Goal: Task Accomplishment & Management: Use online tool/utility

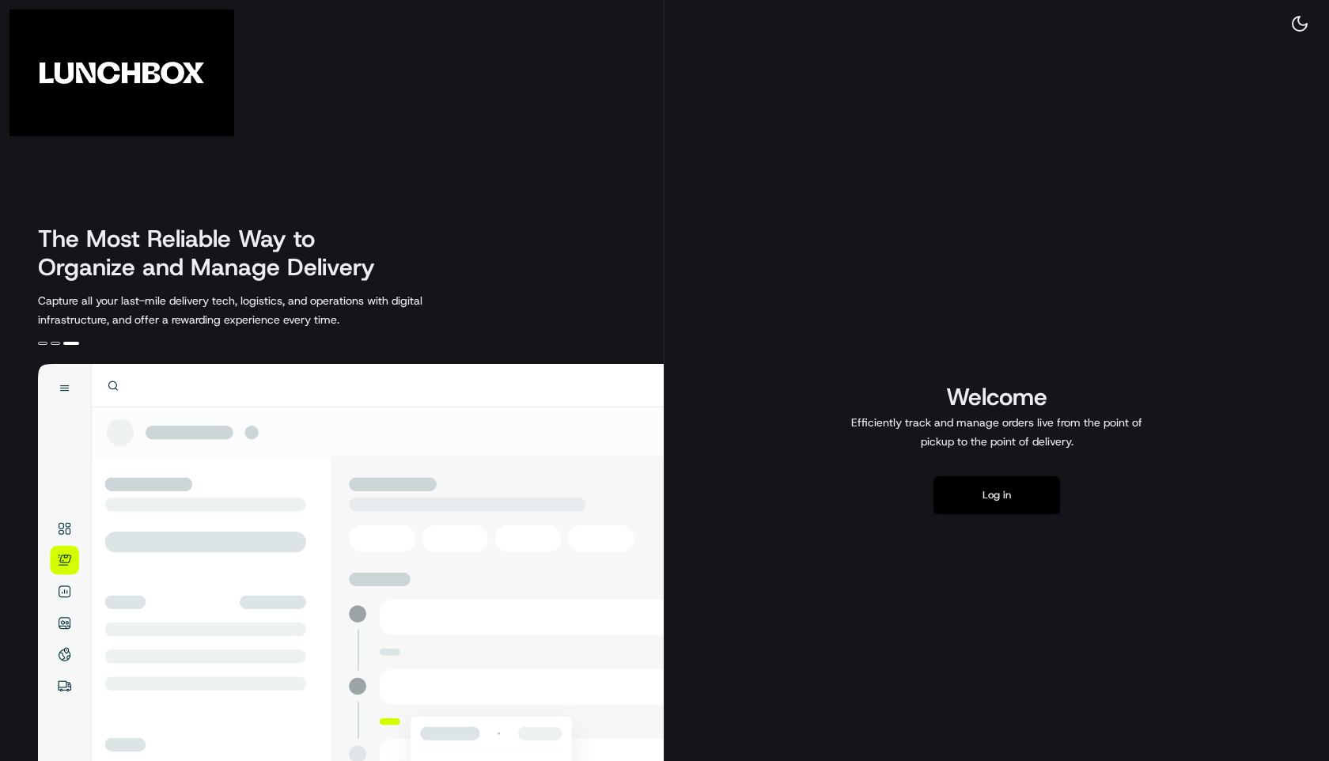
click at [965, 514] on button "Log in" at bounding box center [996, 495] width 127 height 38
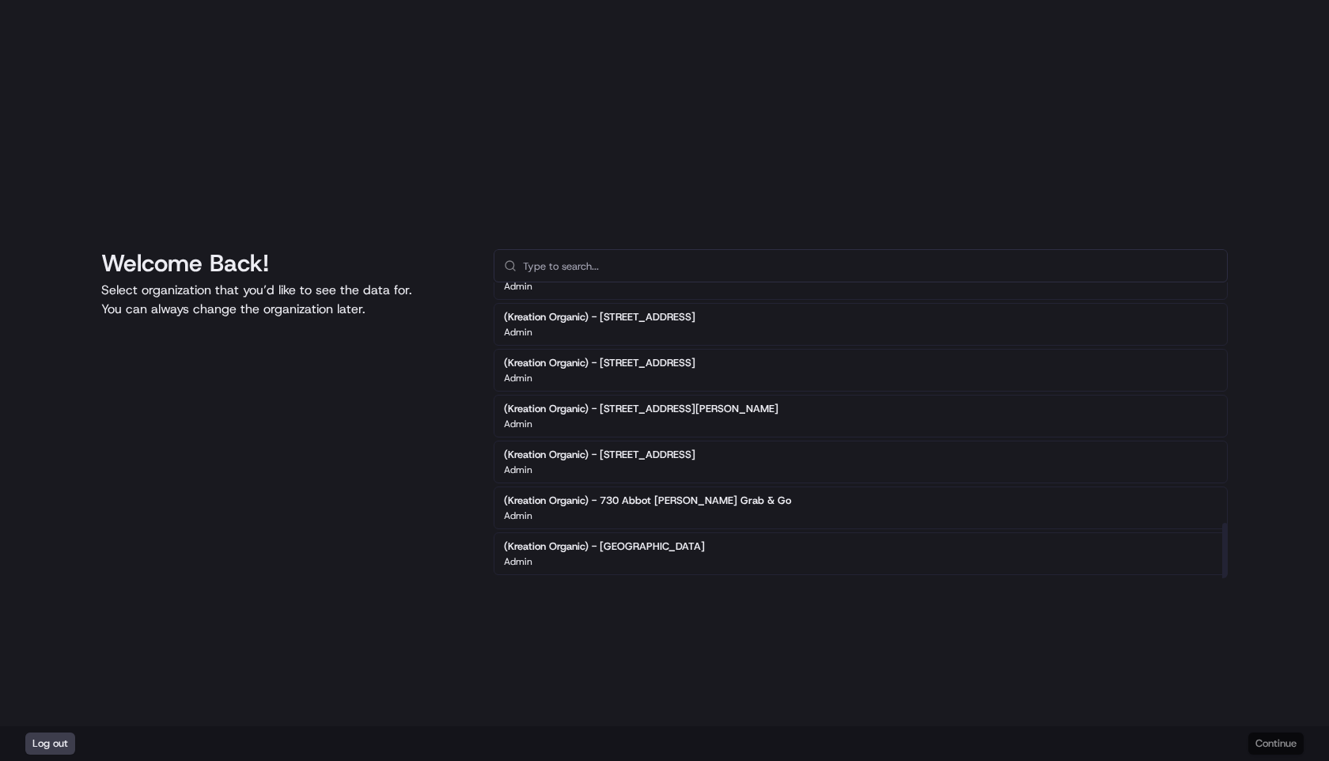
scroll to position [944, 0]
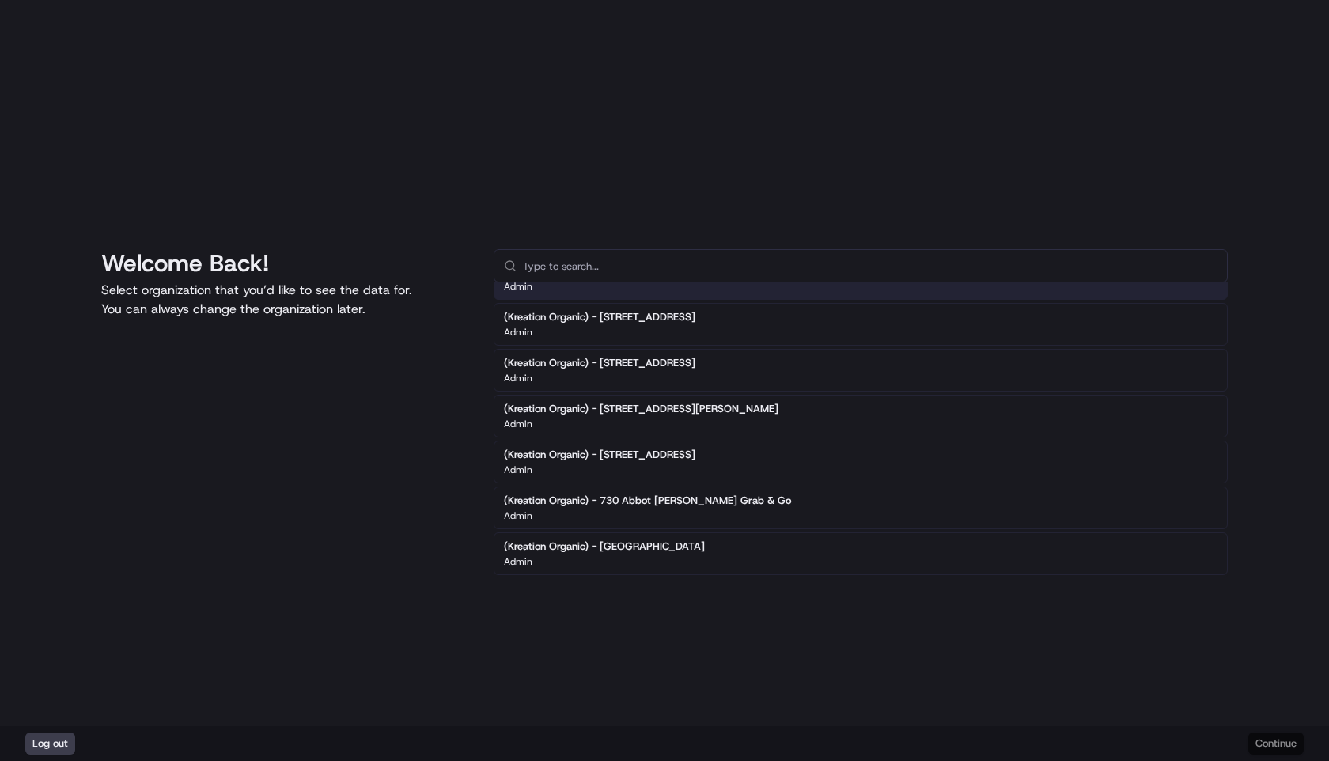
click at [387, 175] on div "Welcome Back! Select organization that you’d like to see the data for. You can …" at bounding box center [664, 363] width 1329 height 726
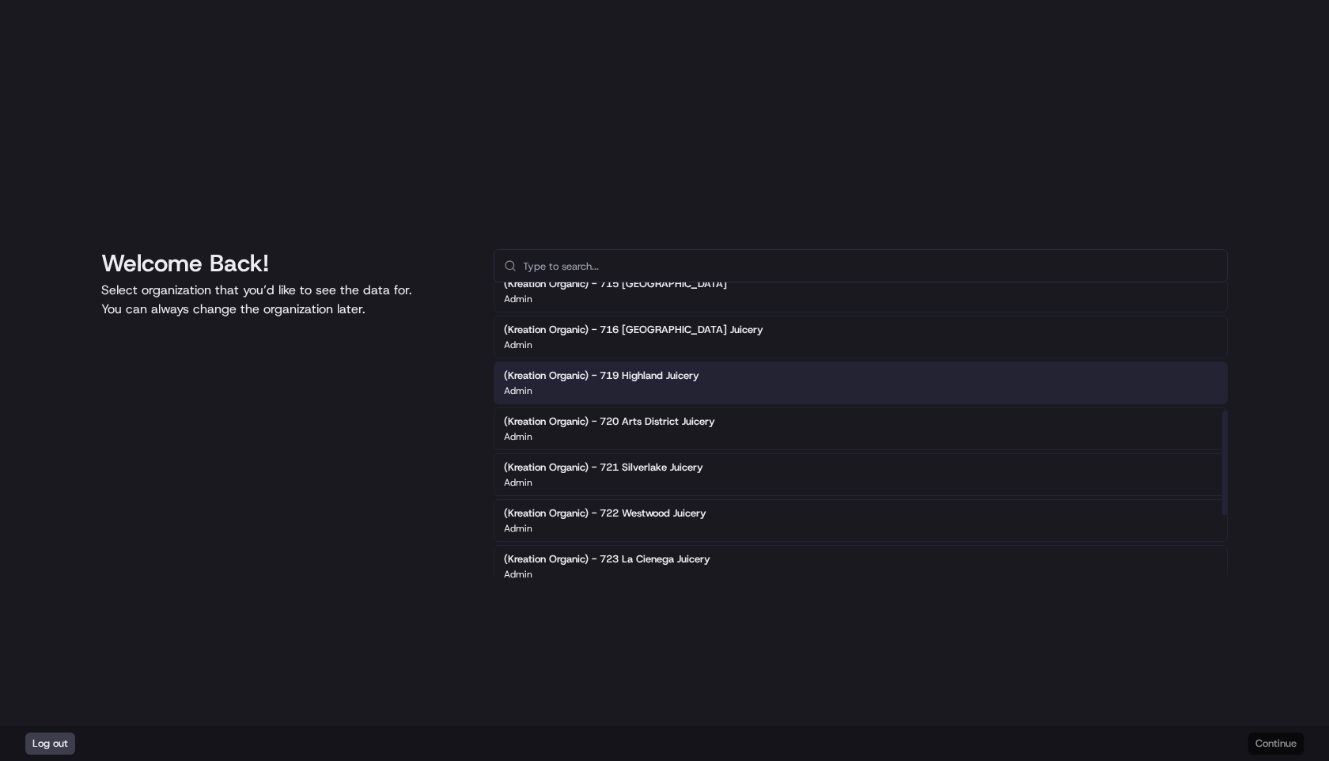
scroll to position [345, 0]
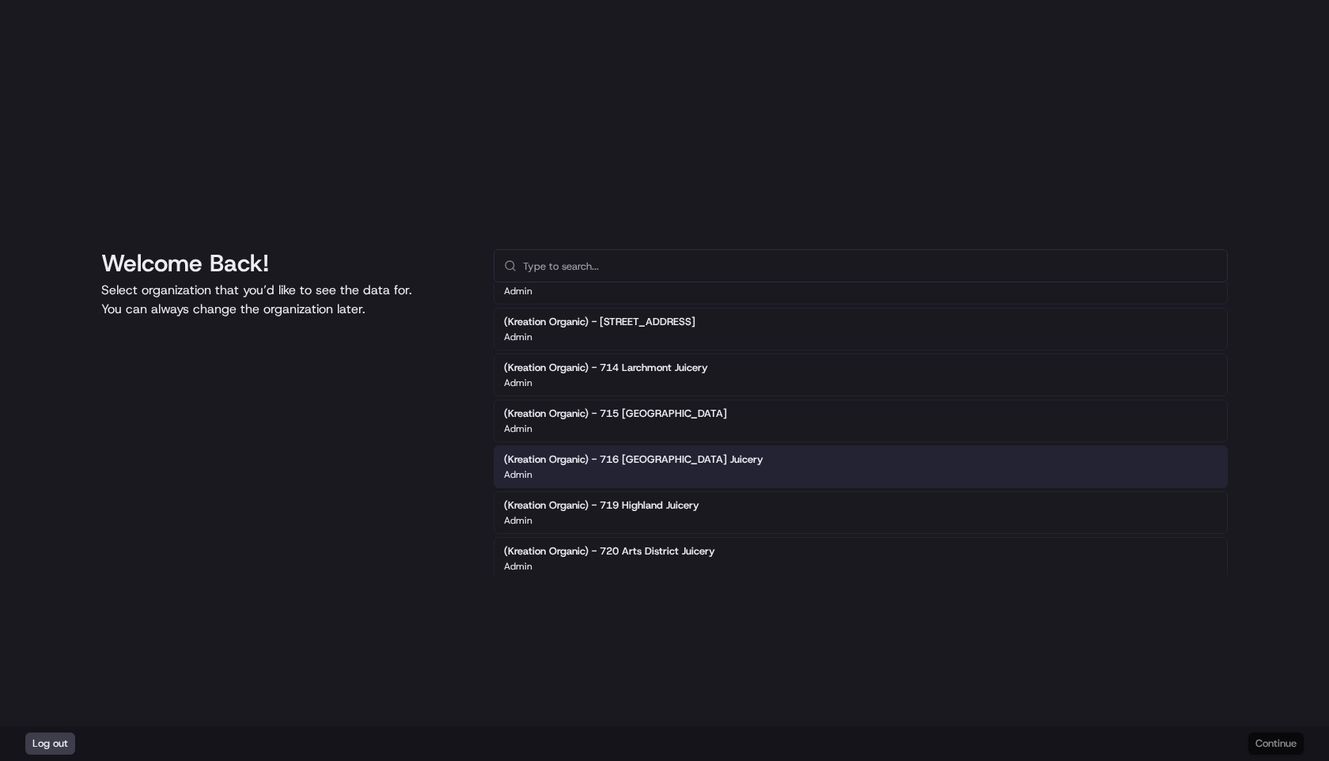
click at [1259, 739] on div "Log out Continue" at bounding box center [664, 743] width 1329 height 35
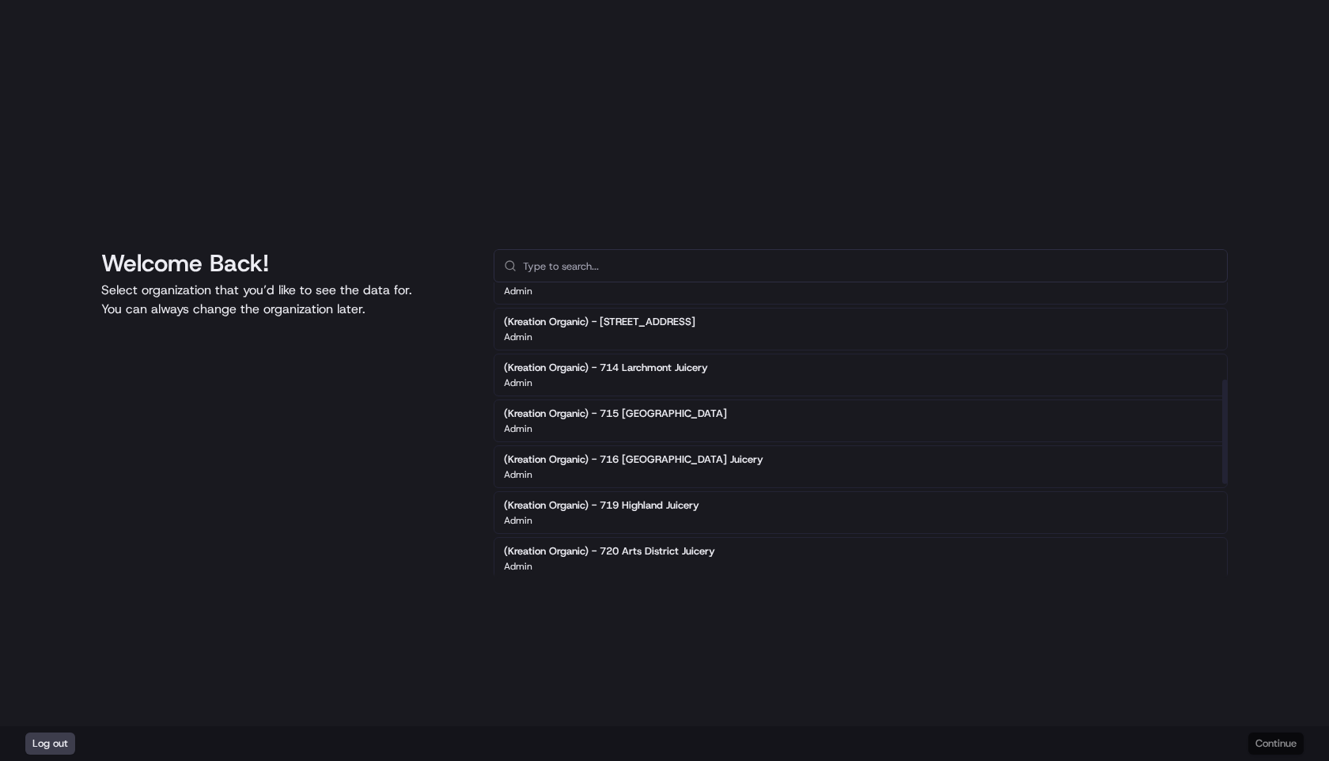
click at [800, 259] on div "(Kreation Organic) - 710 Marina Grab & Go Admin" at bounding box center [861, 237] width 734 height 43
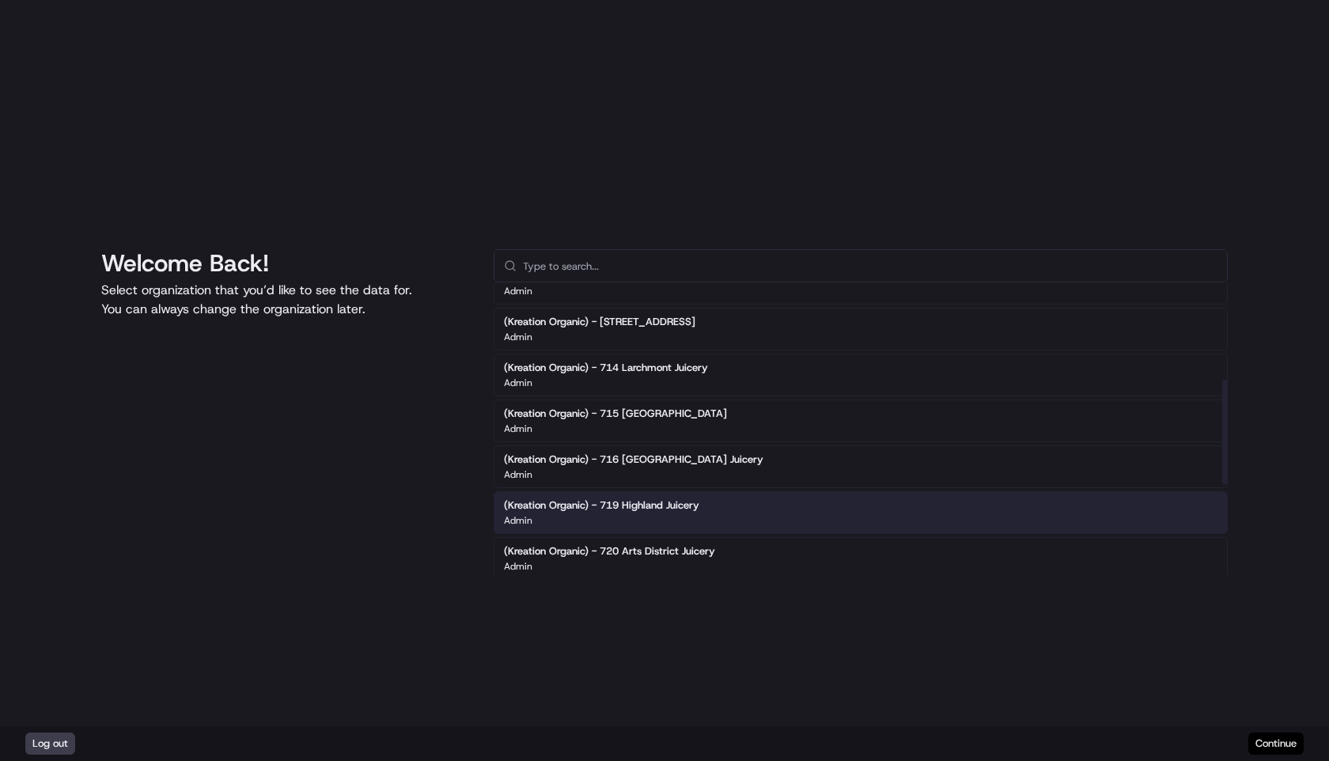
click at [1260, 752] on button "Continue" at bounding box center [1275, 743] width 55 height 22
